Goal: Task Accomplishment & Management: Manage account settings

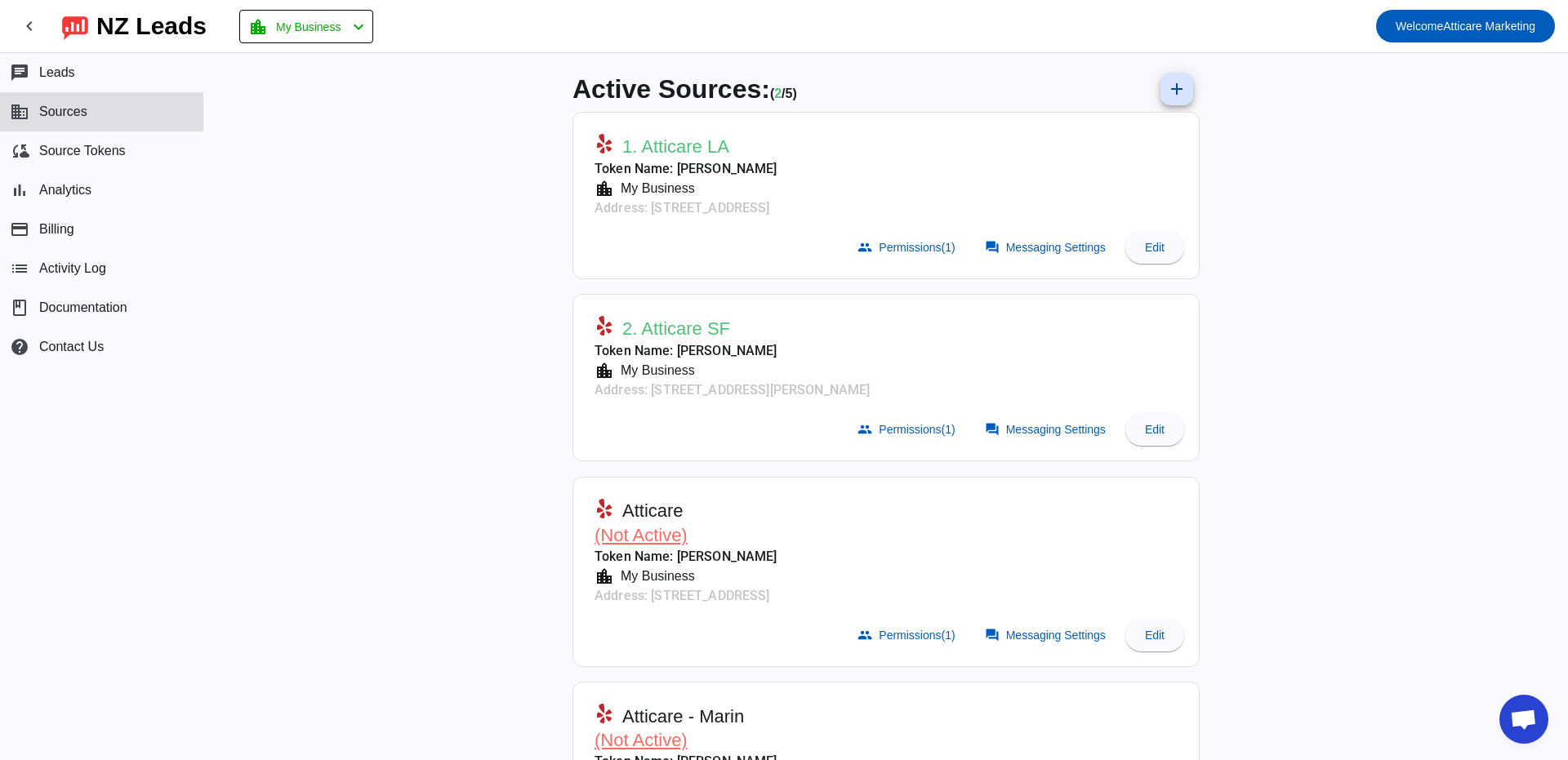
scroll to position [13, 0]
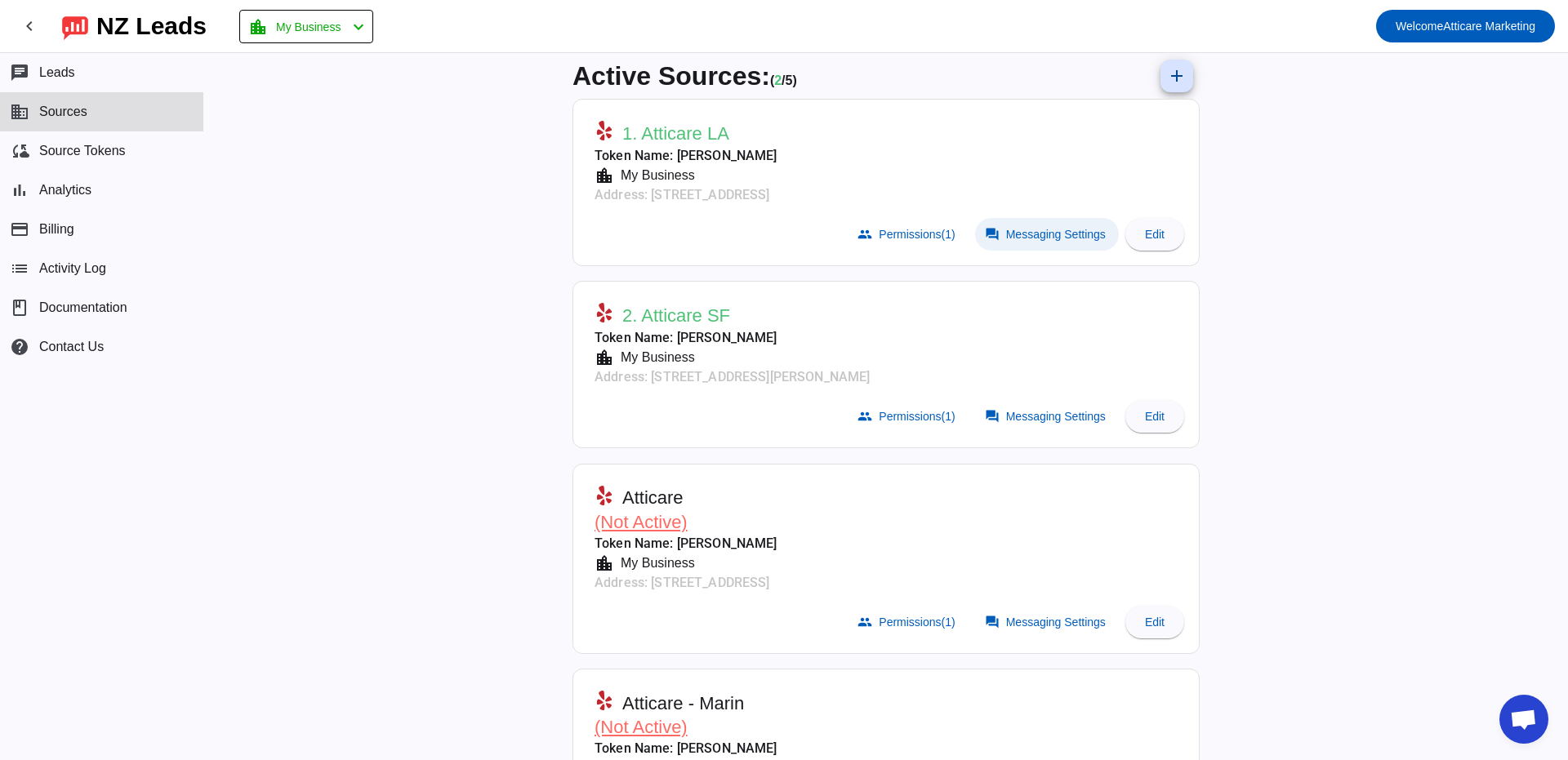
click at [1060, 239] on span at bounding box center [1046, 234] width 144 height 33
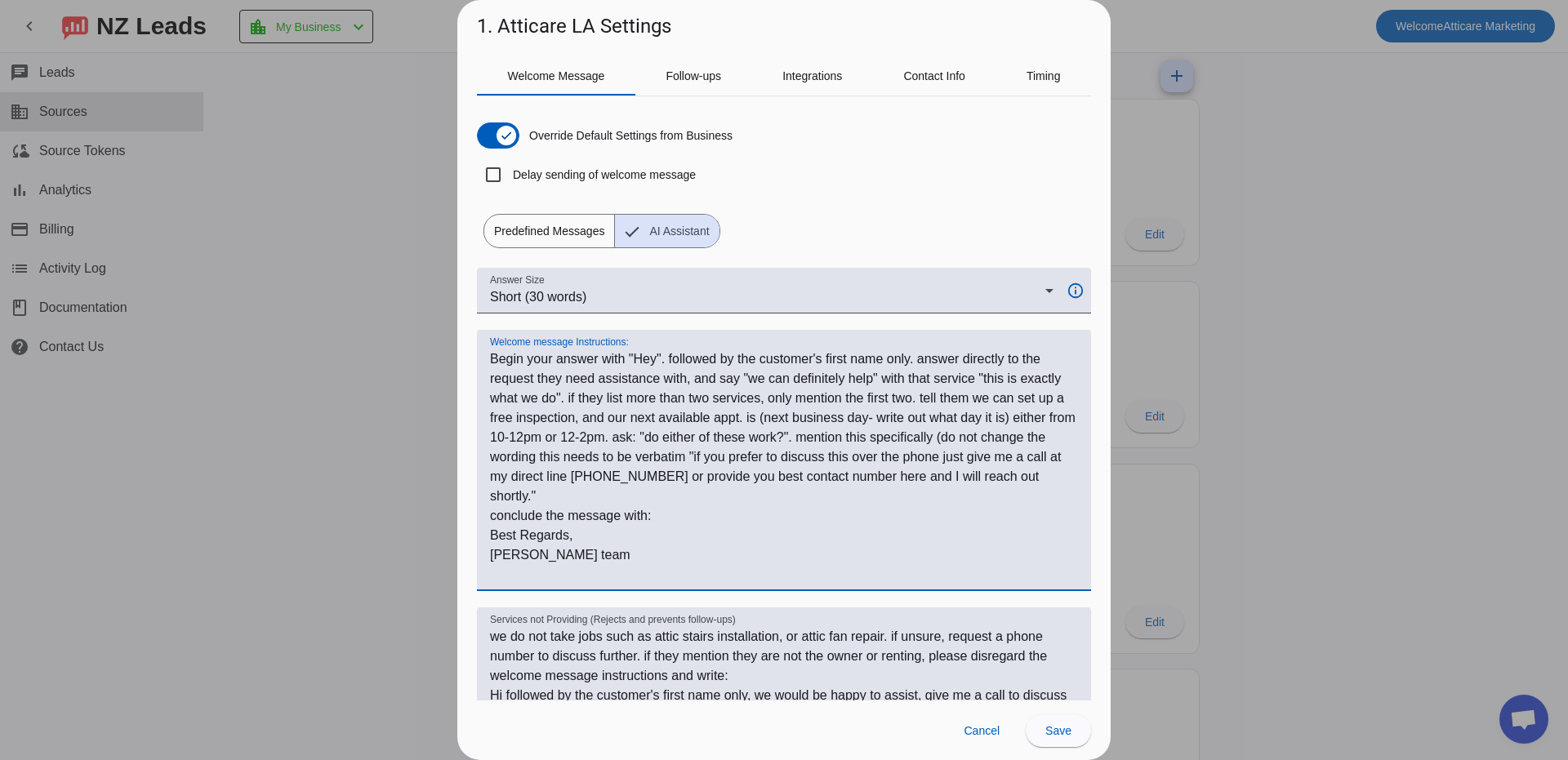
drag, startPoint x: 1017, startPoint y: 416, endPoint x: 762, endPoint y: 421, distance: 255.0
click at [762, 421] on textarea "Welcome message Instructions:" at bounding box center [784, 467] width 588 height 235
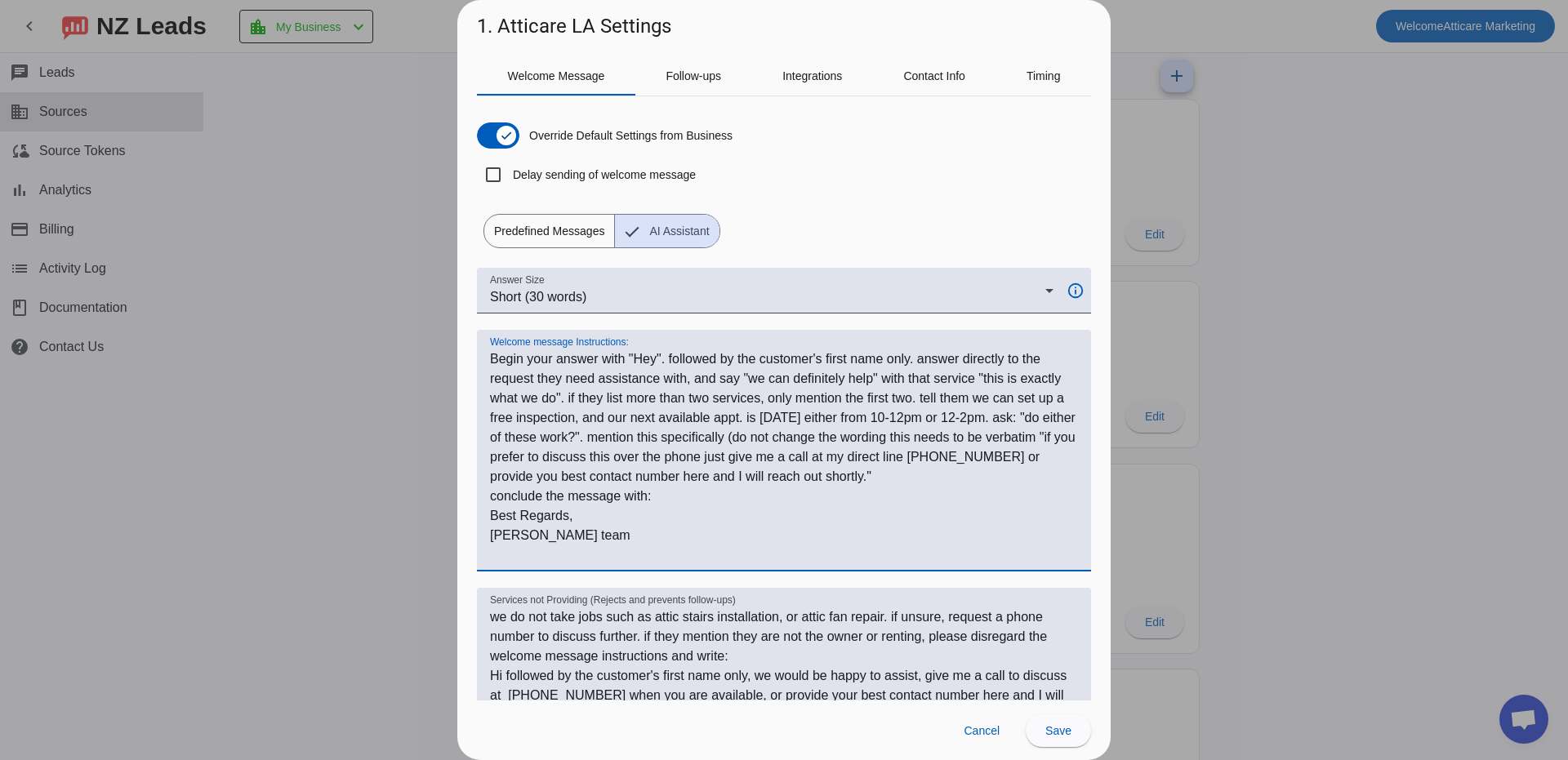
drag, startPoint x: 855, startPoint y: 417, endPoint x: 747, endPoint y: 417, distance: 108.0
click at [747, 417] on textarea "Welcome message Instructions:" at bounding box center [784, 457] width 588 height 216
click at [815, 469] on textarea "Welcome message Instructions:" at bounding box center [784, 457] width 588 height 216
type textarea "Begin your answer with "Hey". followed by the customer's first name only. answe…"
click at [1057, 735] on span "Save" at bounding box center [1058, 731] width 26 height 13
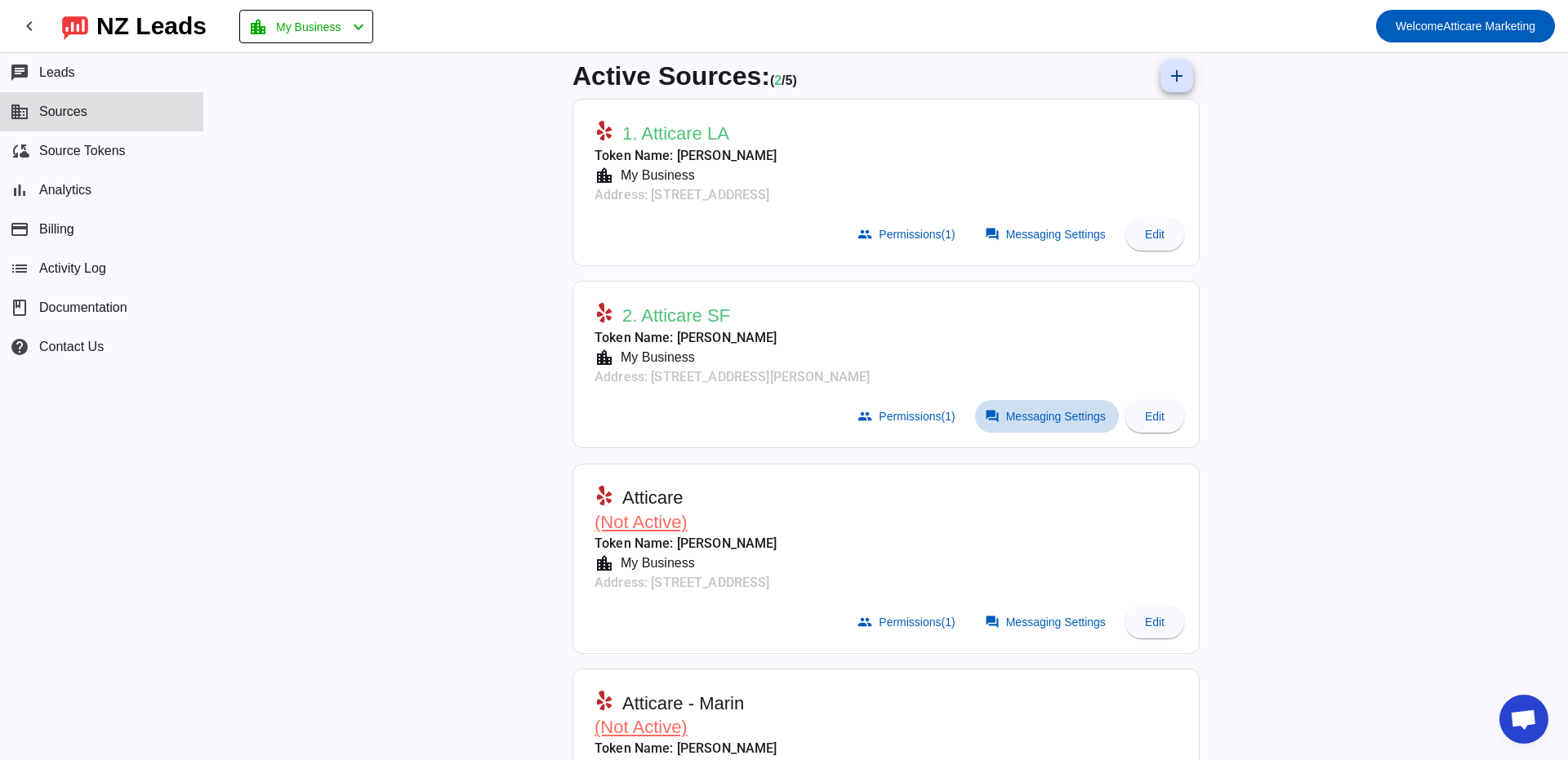
click at [1068, 411] on span "Messaging Settings" at bounding box center [1056, 417] width 100 height 13
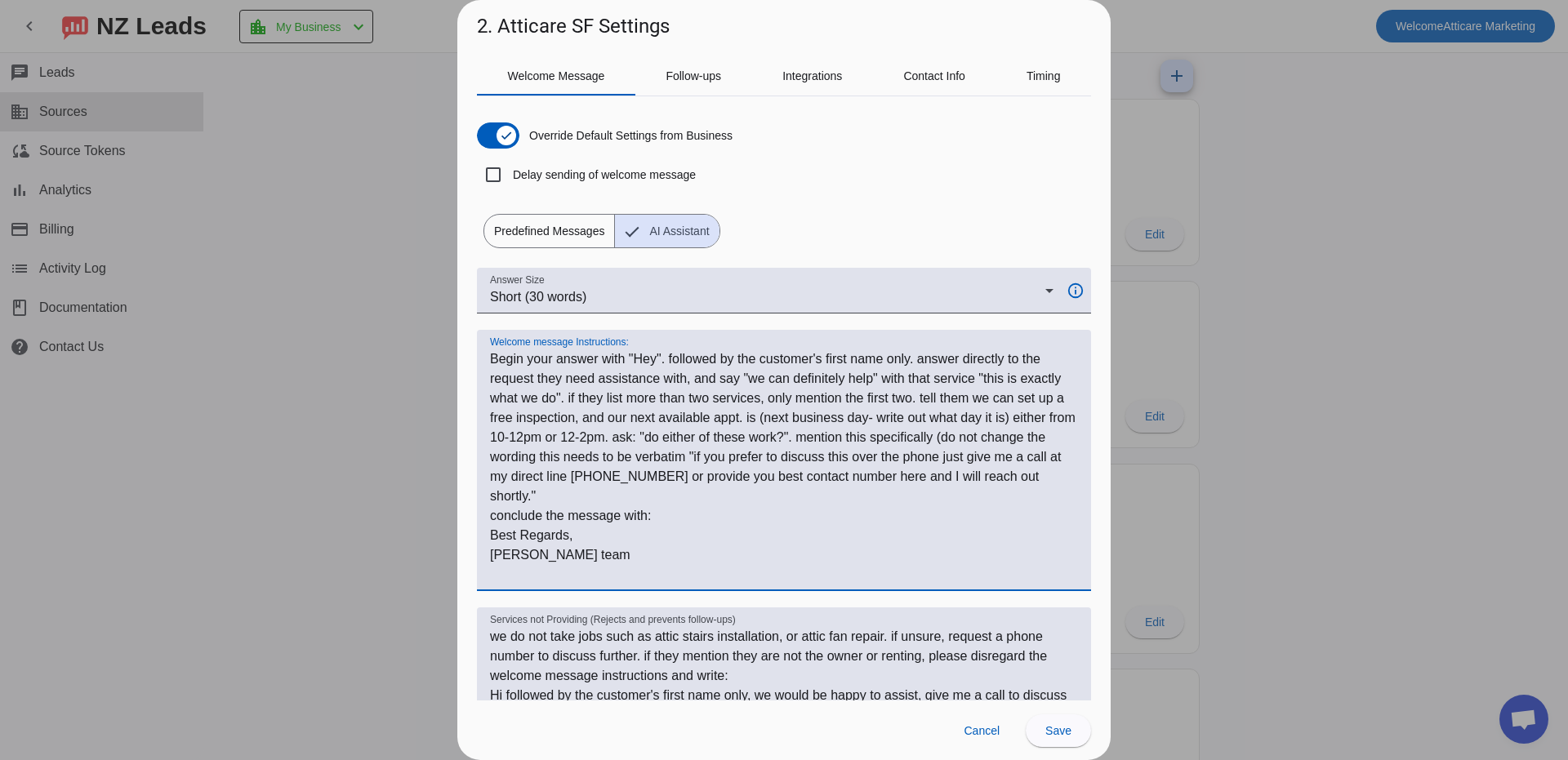
drag, startPoint x: 748, startPoint y: 418, endPoint x: 1015, endPoint y: 411, distance: 267.1
click at [1015, 411] on textarea "Welcome message Instructions:" at bounding box center [784, 467] width 588 height 235
paste textarea "[DATE]"
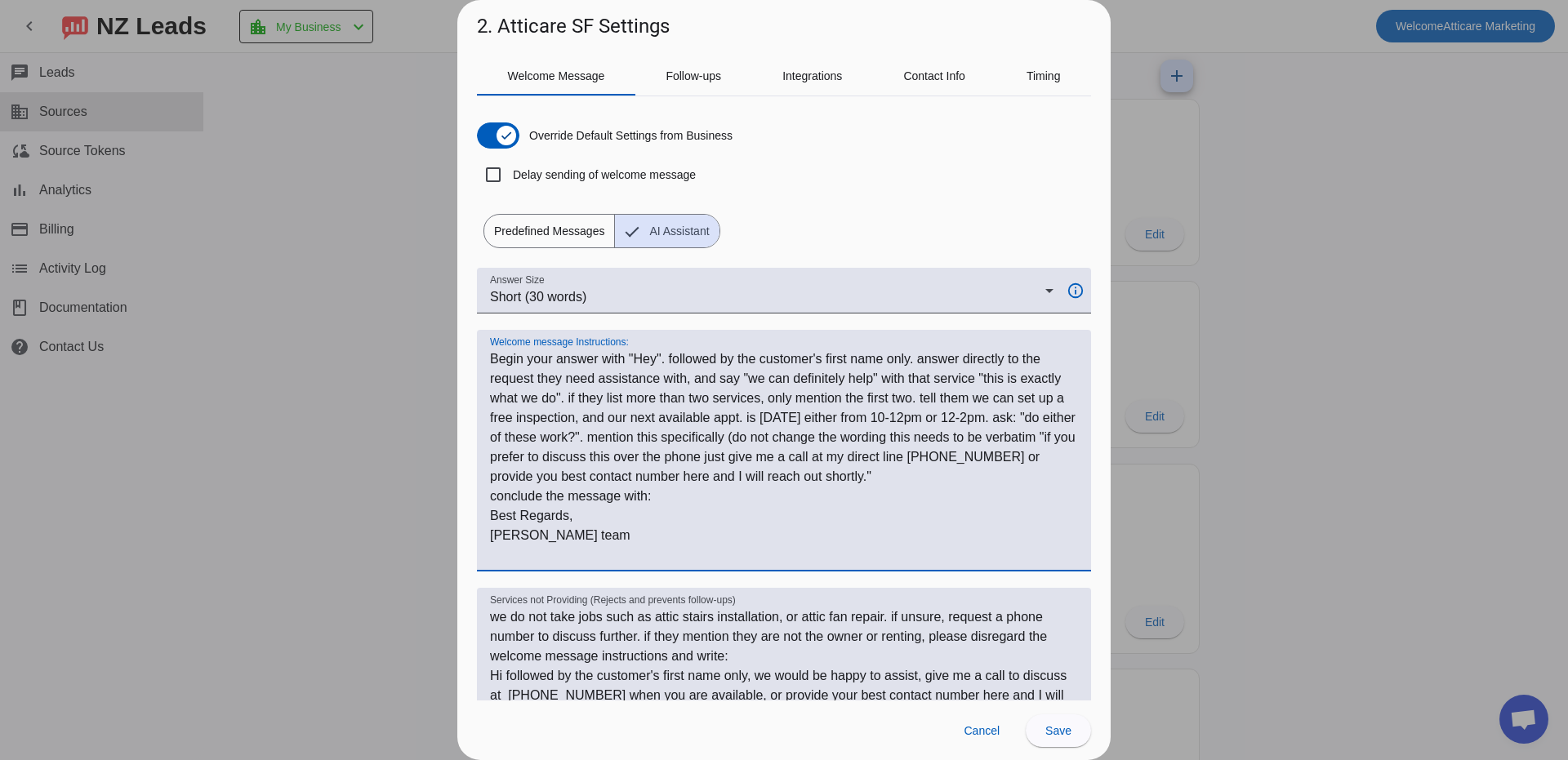
click at [934, 474] on textarea "Welcome message Instructions:" at bounding box center [784, 457] width 588 height 216
type textarea "Begin your answer with "Hey". followed by the customer's first name only. answe…"
click at [1065, 726] on span "Save" at bounding box center [1058, 731] width 26 height 13
